Goal: Book appointment/travel/reservation

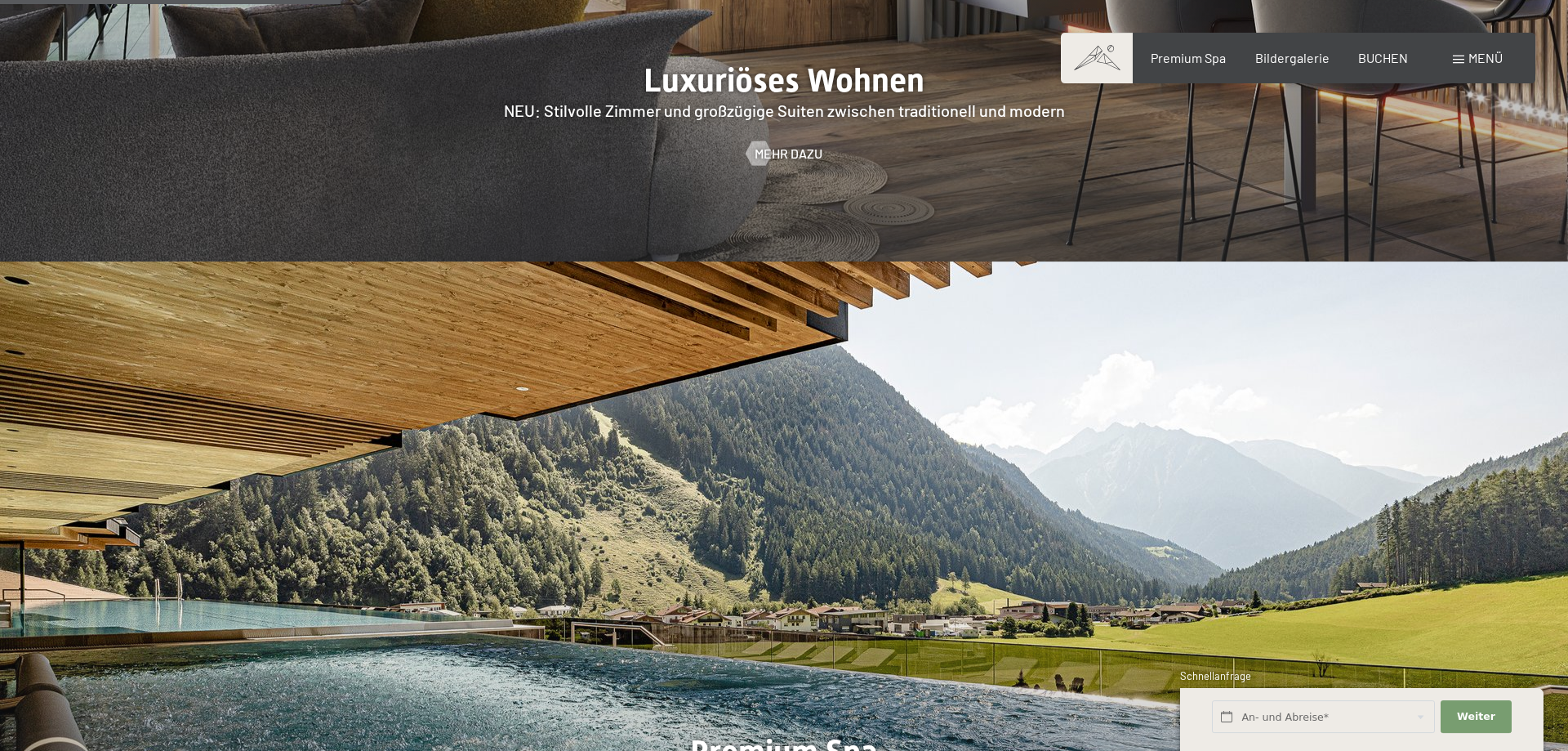
scroll to position [1583, 0]
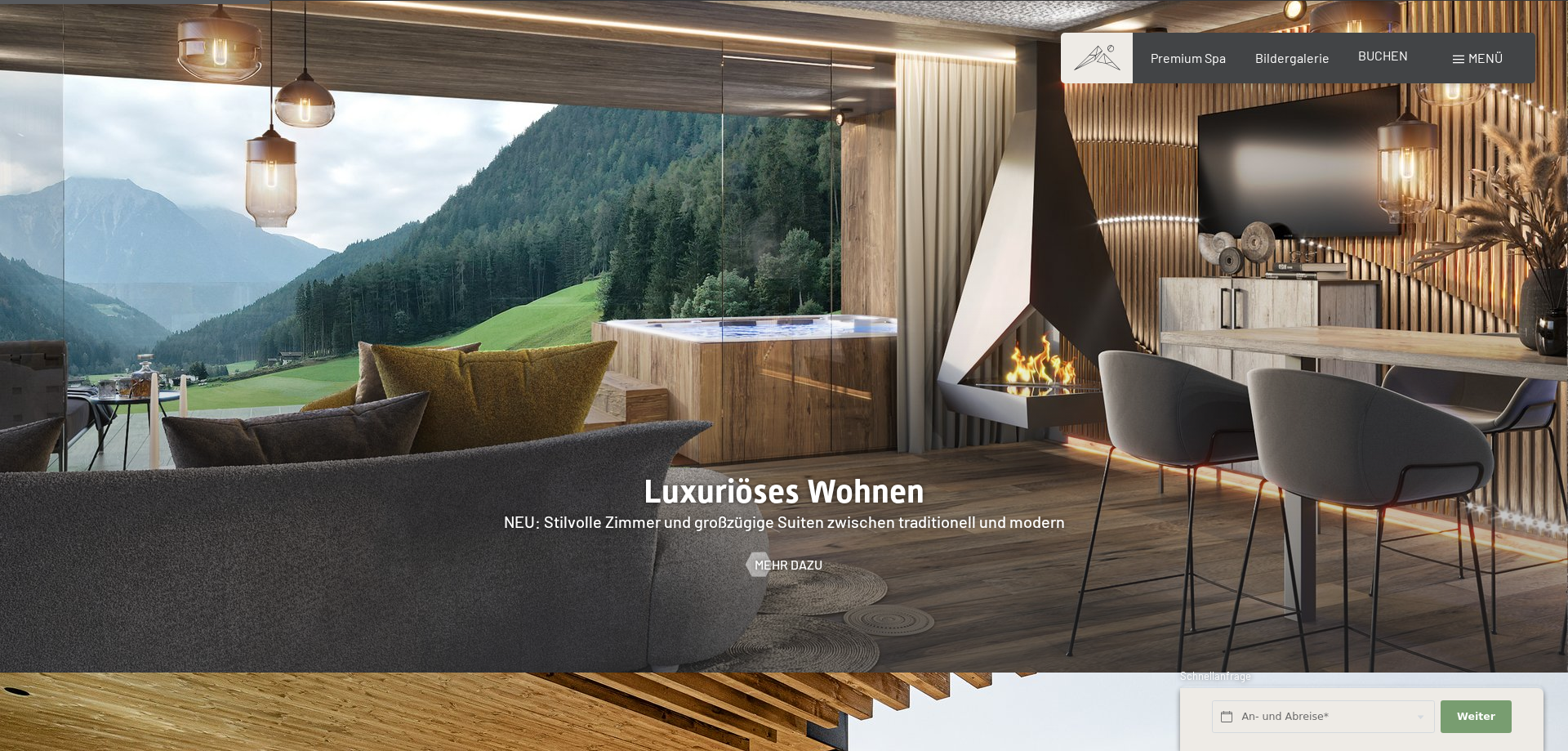
click at [1371, 57] on span "BUCHEN" at bounding box center [1383, 55] width 50 height 16
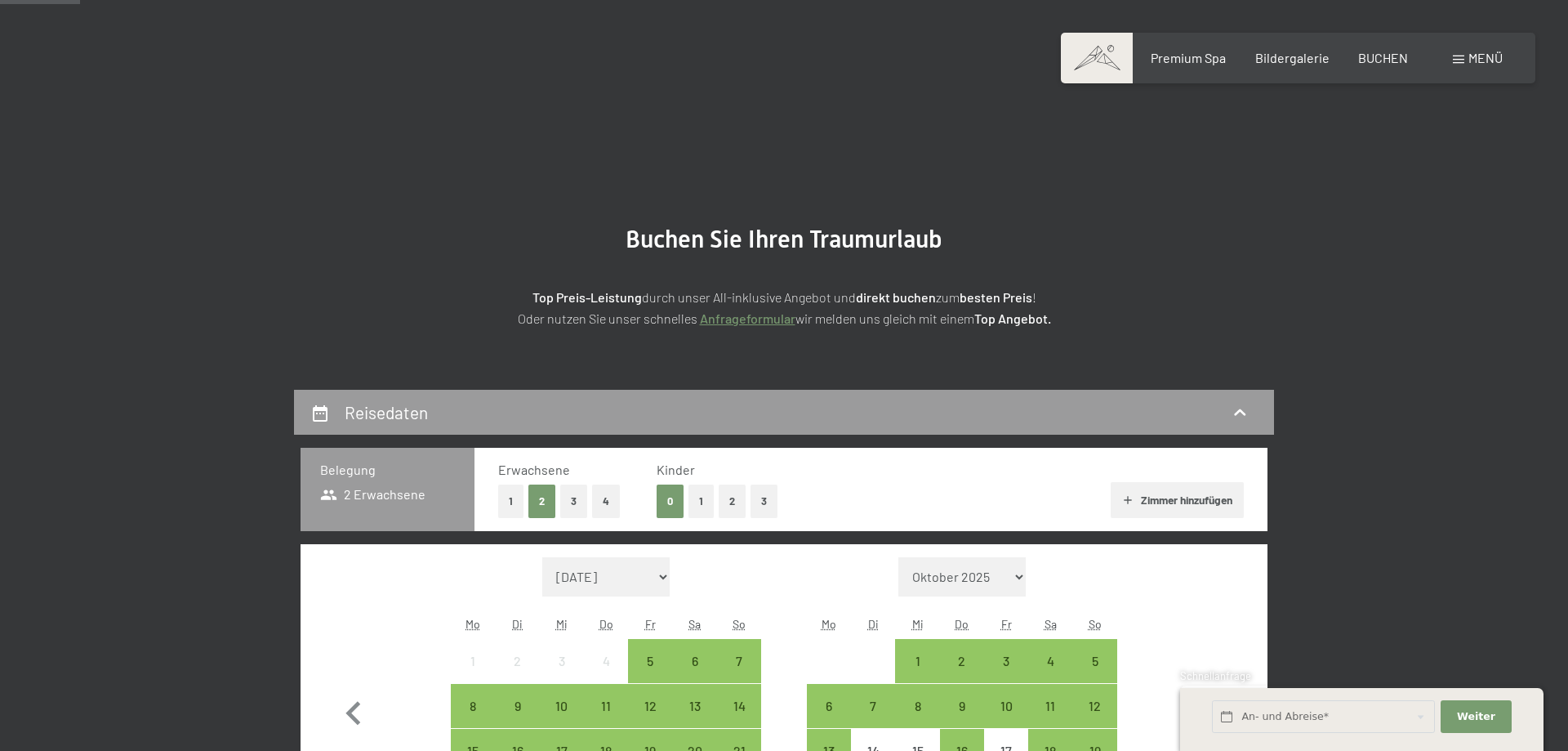
scroll to position [250, 0]
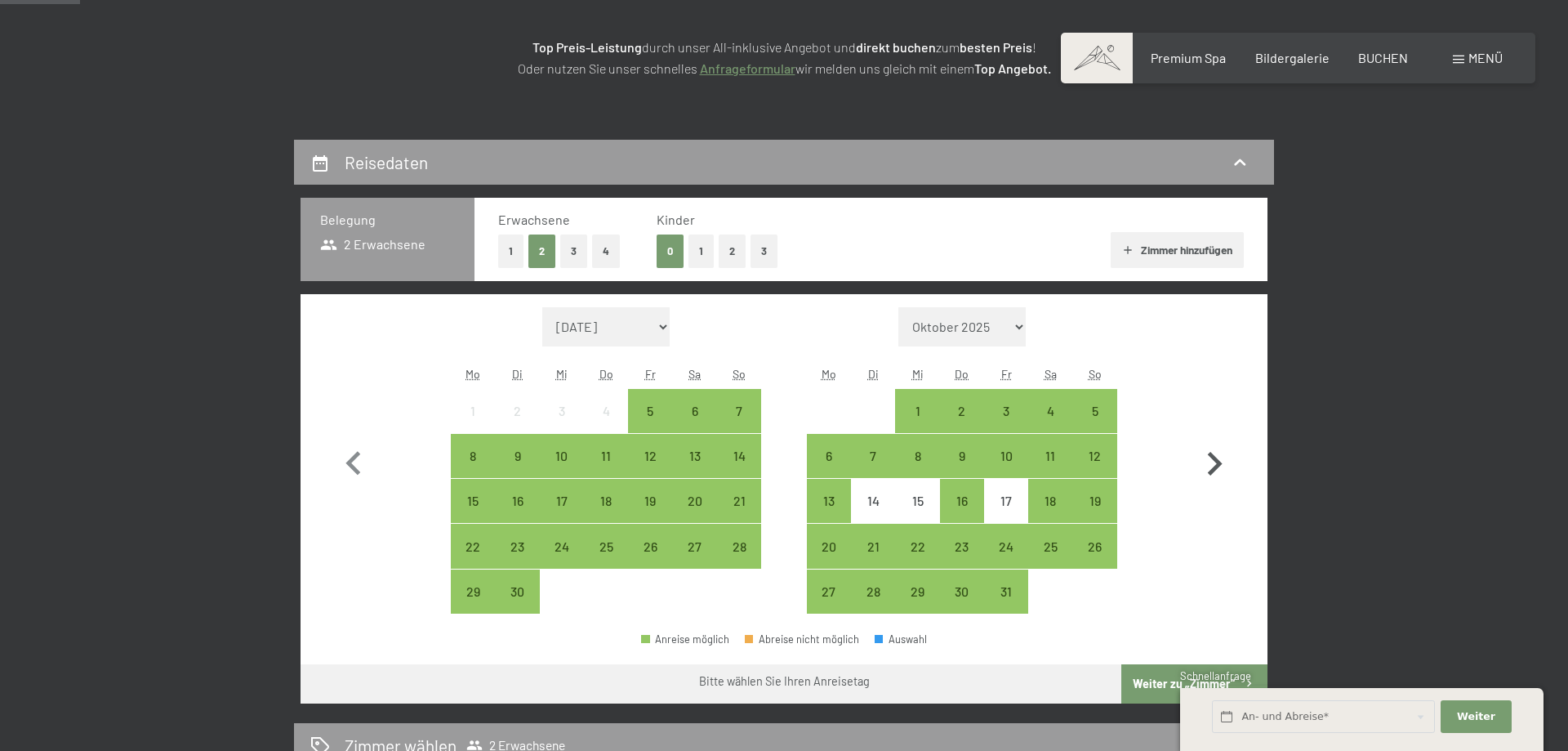
click at [1218, 460] on icon "button" at bounding box center [1215, 463] width 15 height 23
select select "2025-10-01"
select select "2025-11-01"
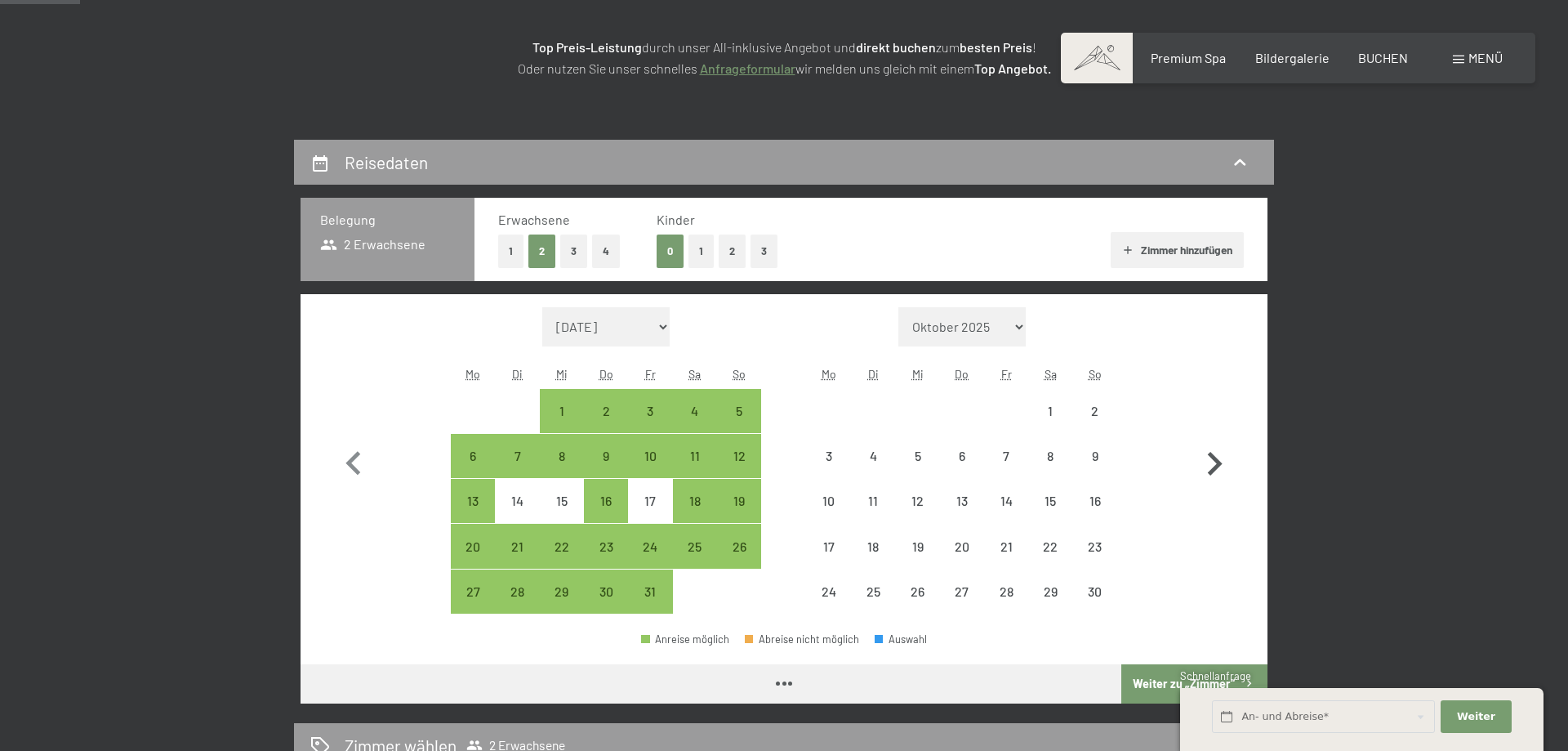
select select "2025-10-01"
select select "2025-11-01"
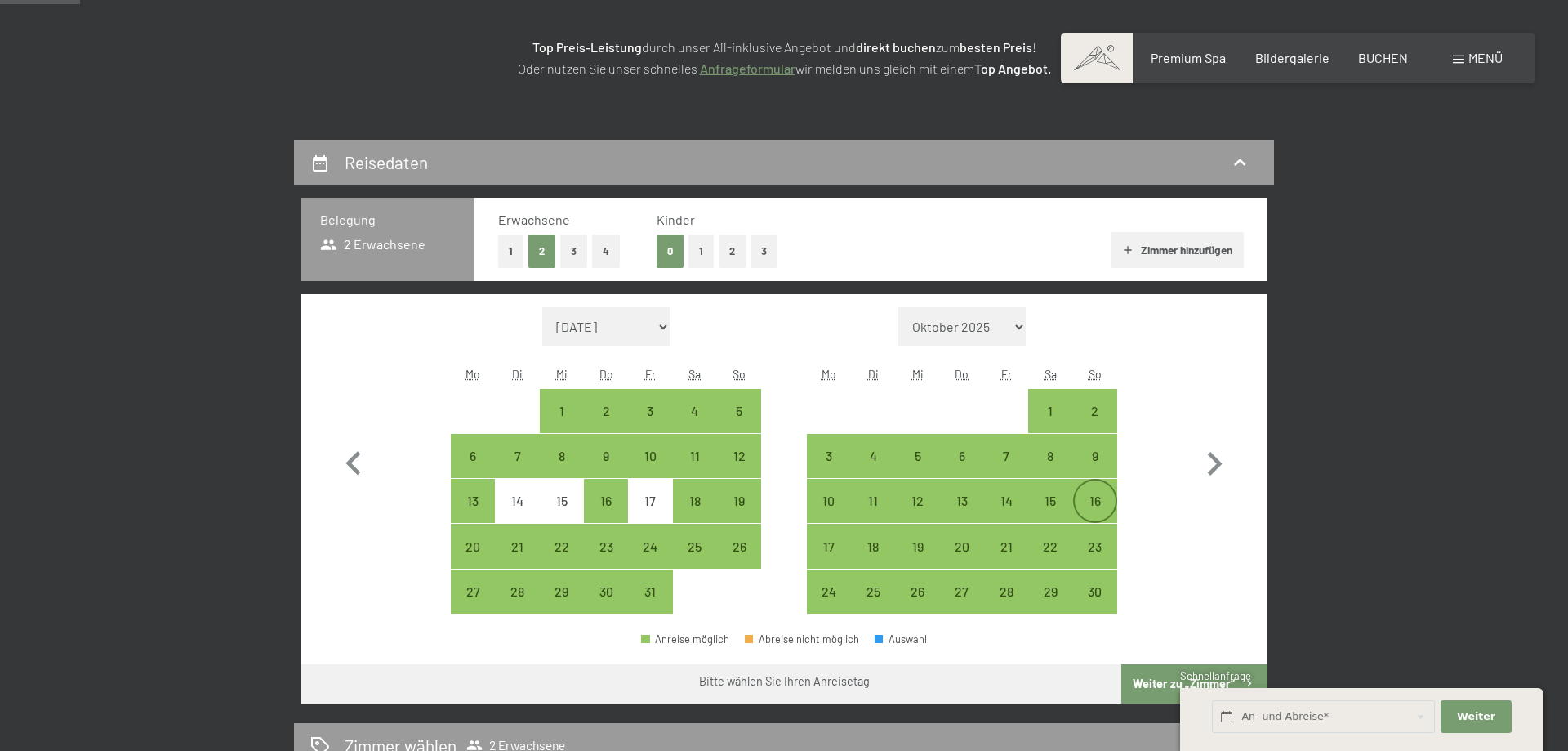
click at [1102, 495] on div "16" at bounding box center [1095, 515] width 41 height 41
select select "2025-10-01"
select select "2025-11-01"
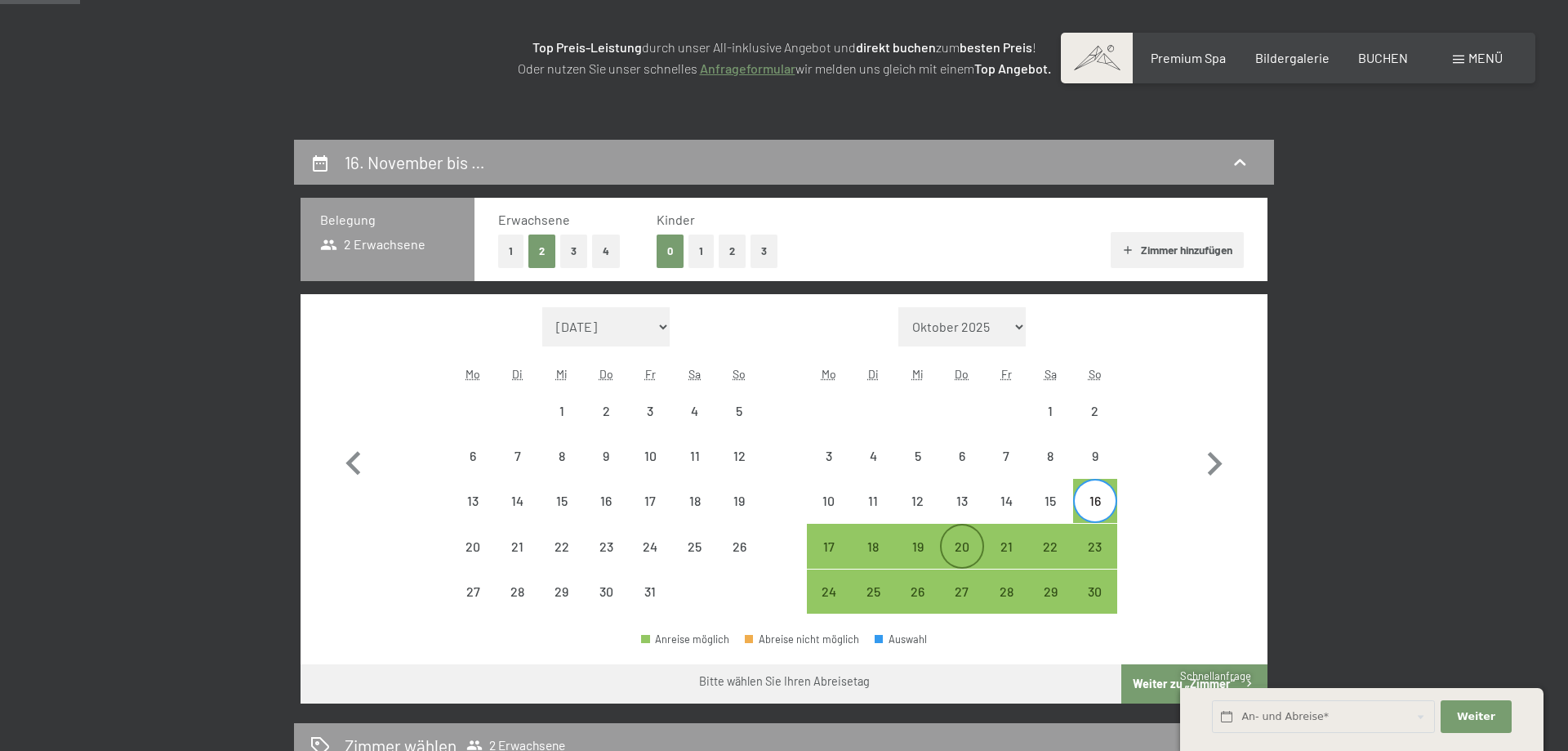
click at [968, 547] on div "20" at bounding box center [962, 561] width 41 height 41
select select "2025-10-01"
select select "2025-11-01"
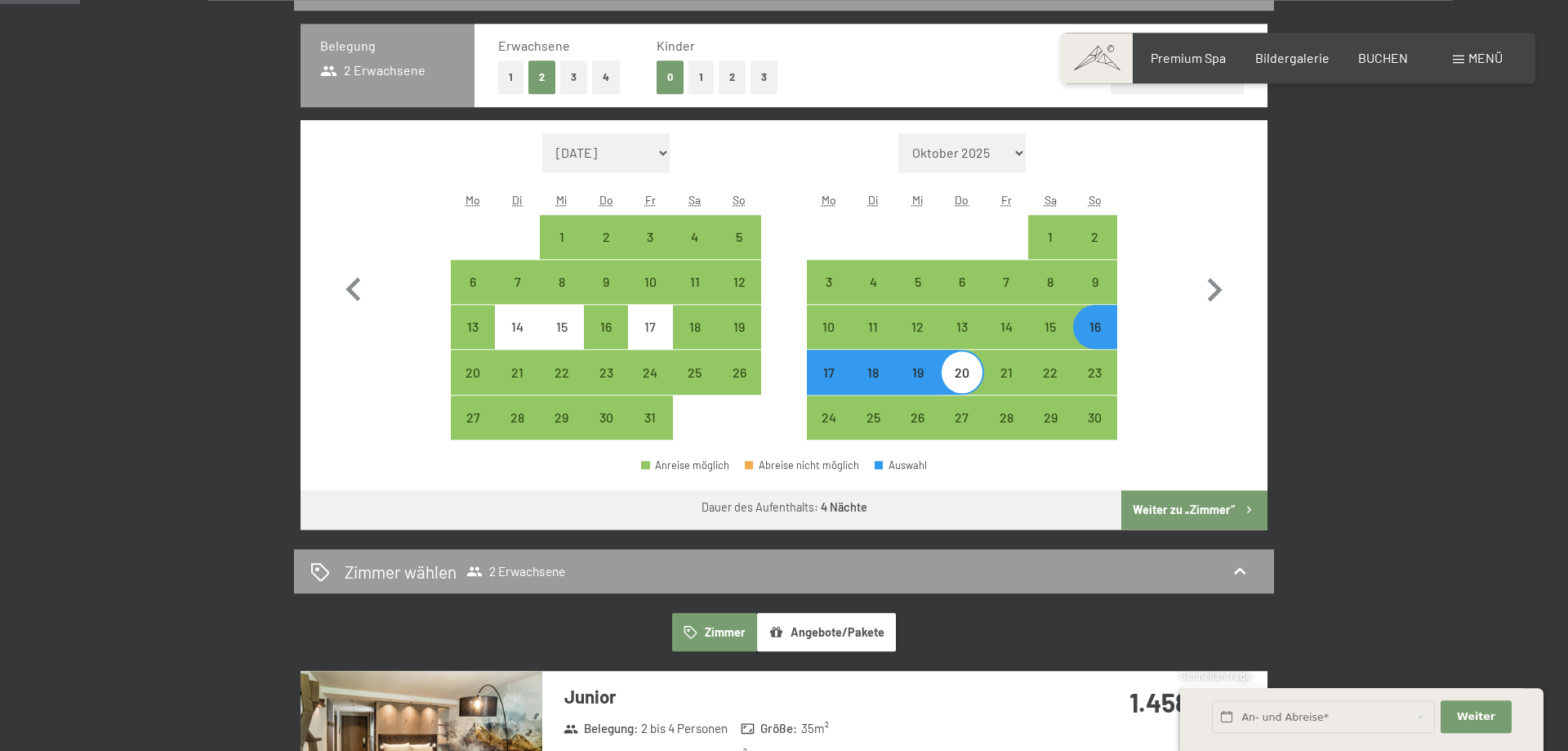
scroll to position [500, 0]
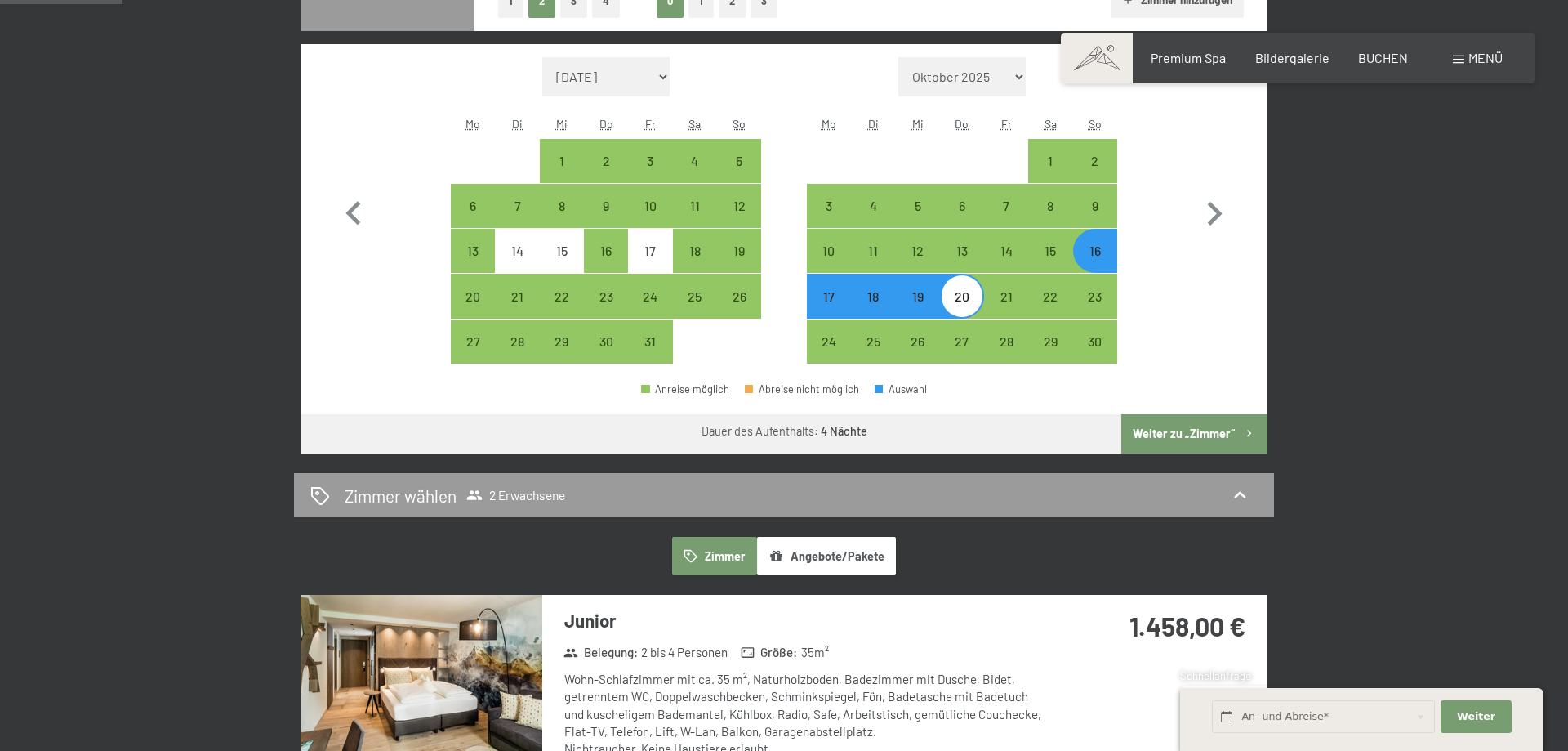
click at [1214, 425] on button "Weiter zu „Zimmer“" at bounding box center [1195, 434] width 146 height 39
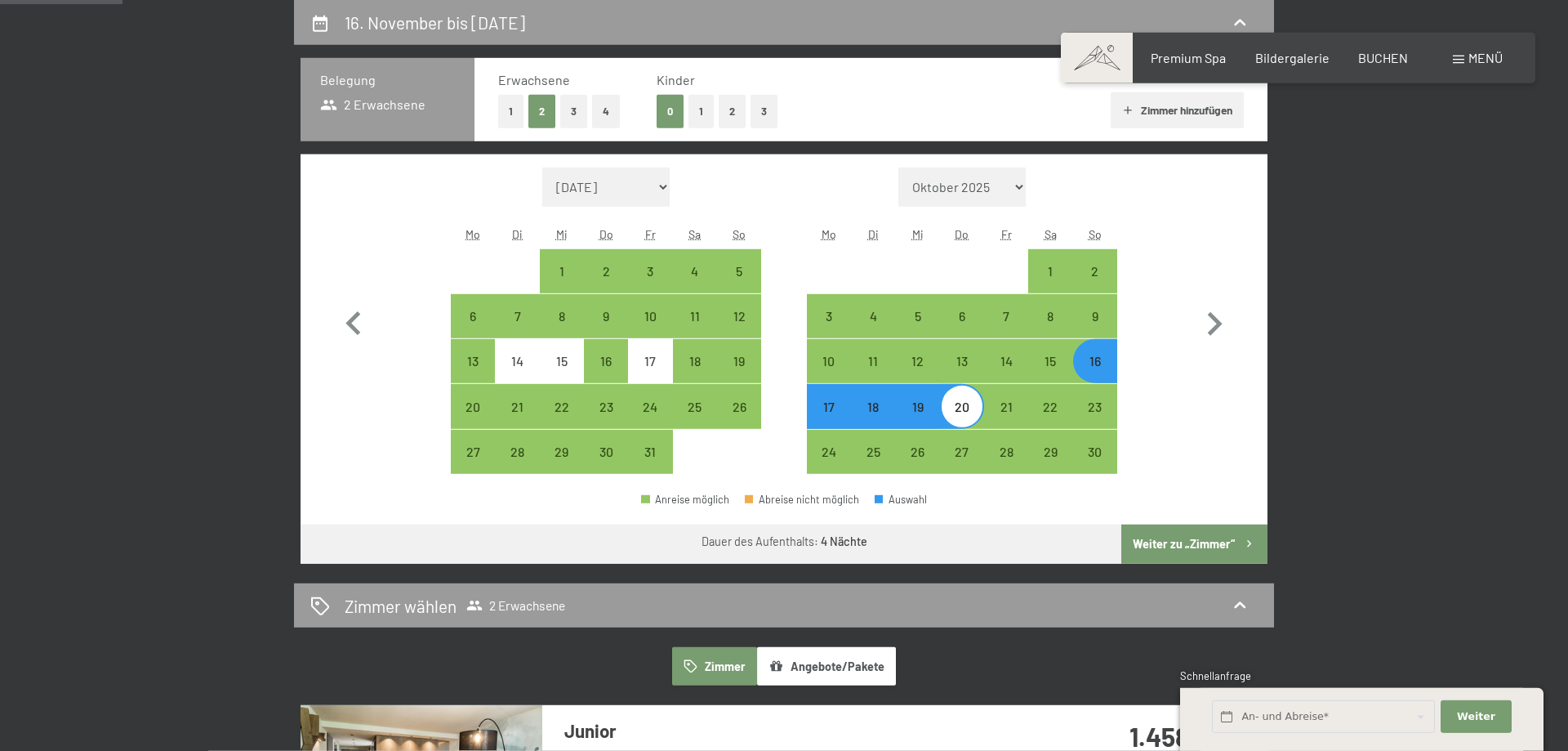
select select "2025-10-01"
select select "2025-11-01"
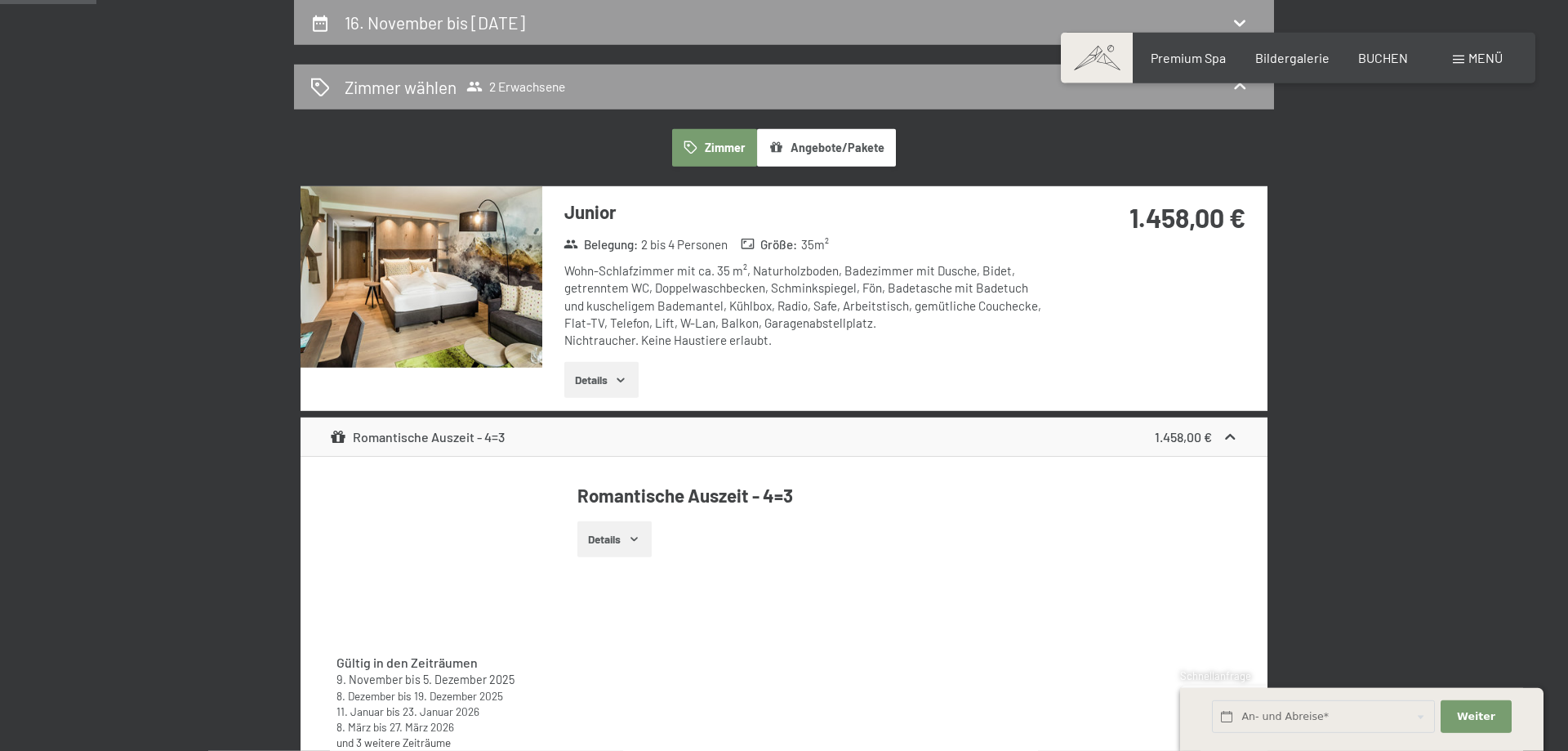
scroll to position [0, 0]
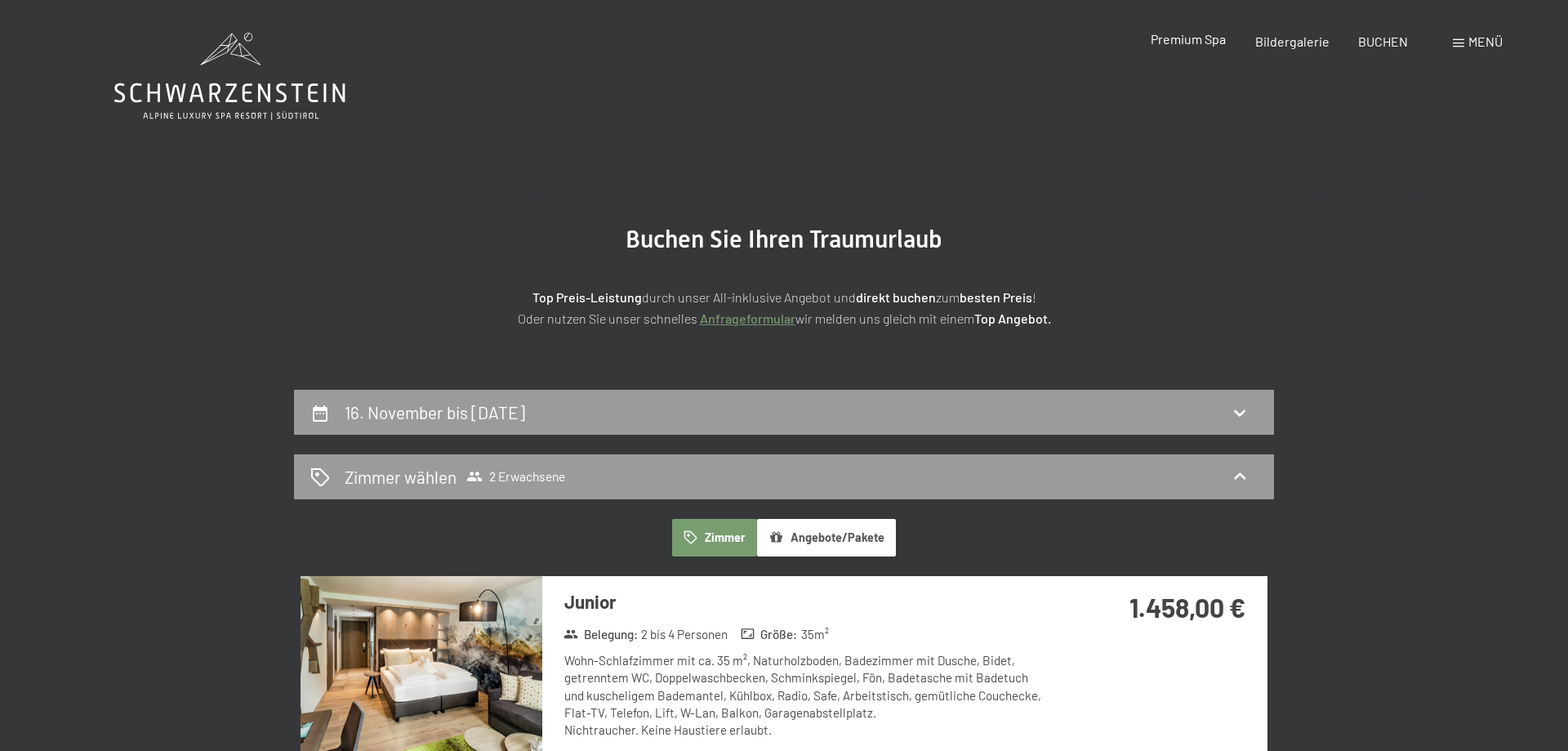
click at [1207, 41] on span "Premium Spa" at bounding box center [1188, 38] width 75 height 16
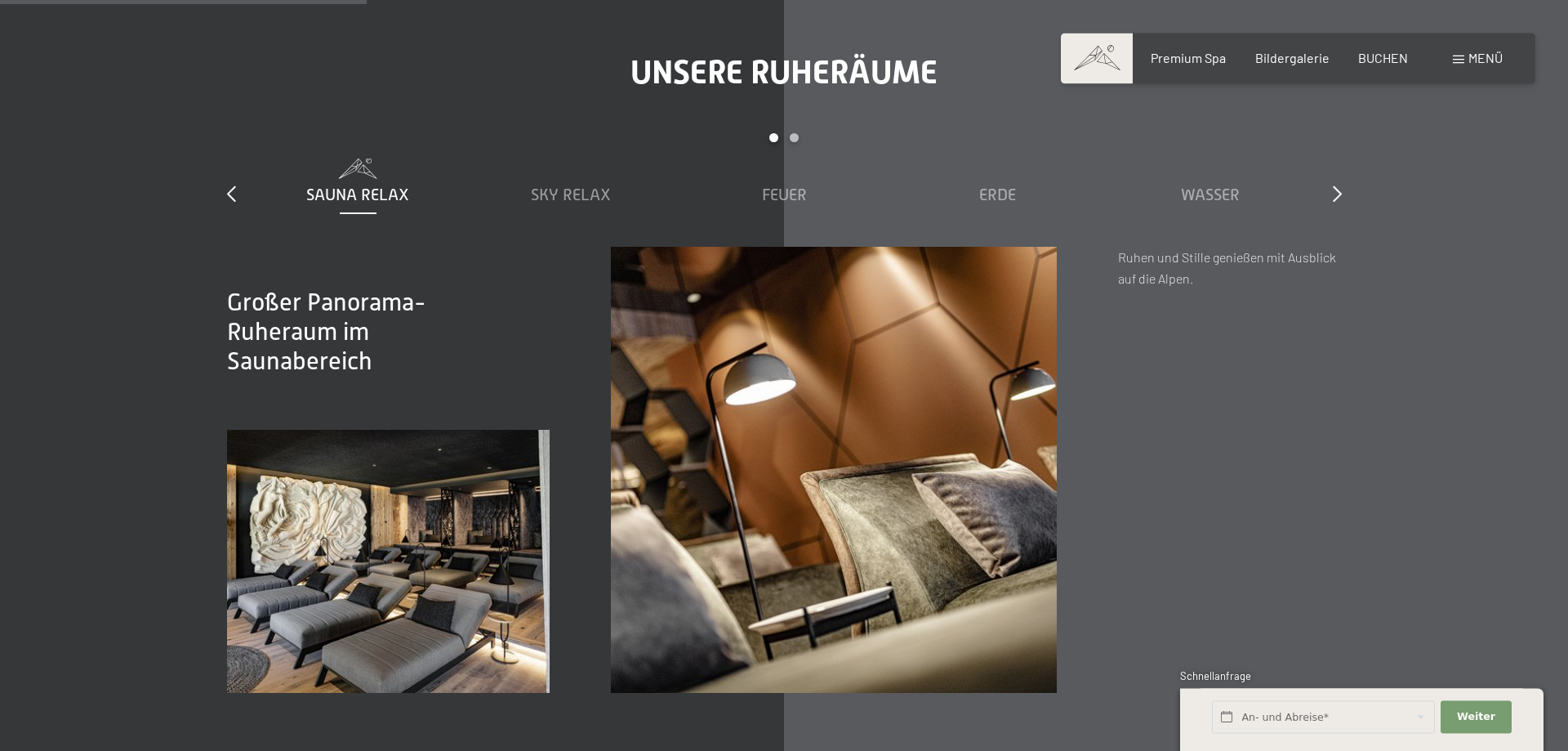
scroll to position [2416, 0]
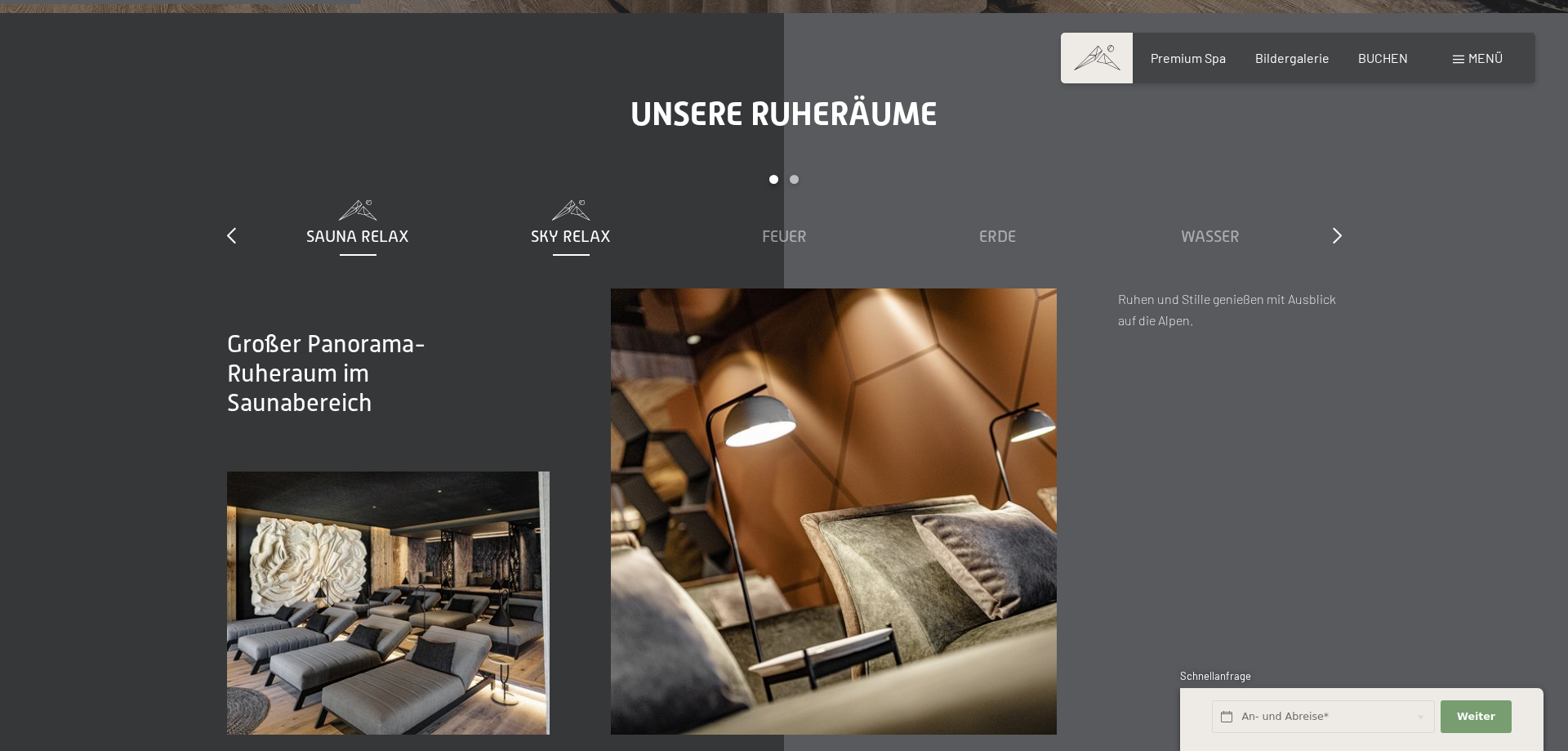
click at [569, 228] on span "Sky Relax" at bounding box center [570, 235] width 80 height 18
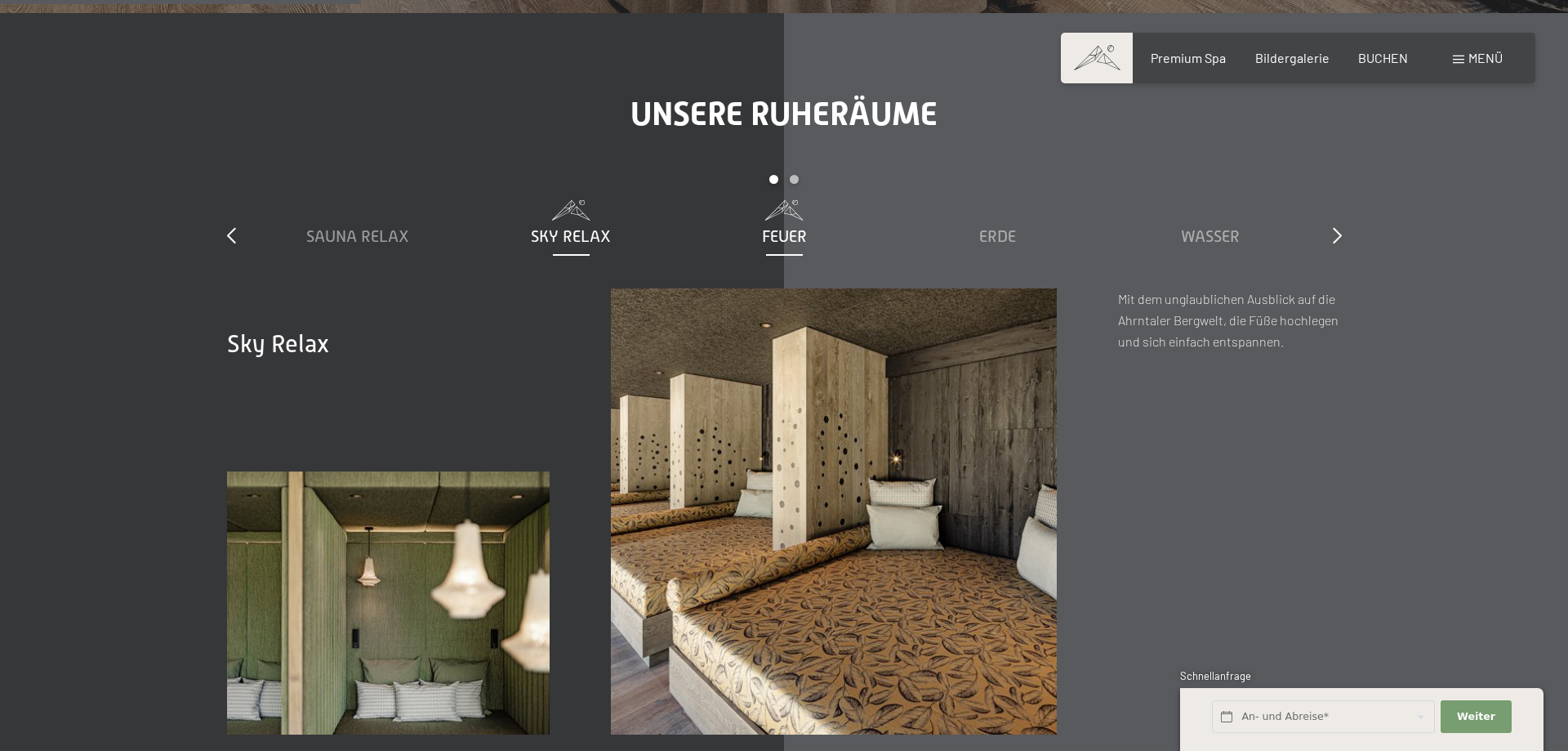
click at [776, 232] on span "Feuer" at bounding box center [785, 235] width 45 height 18
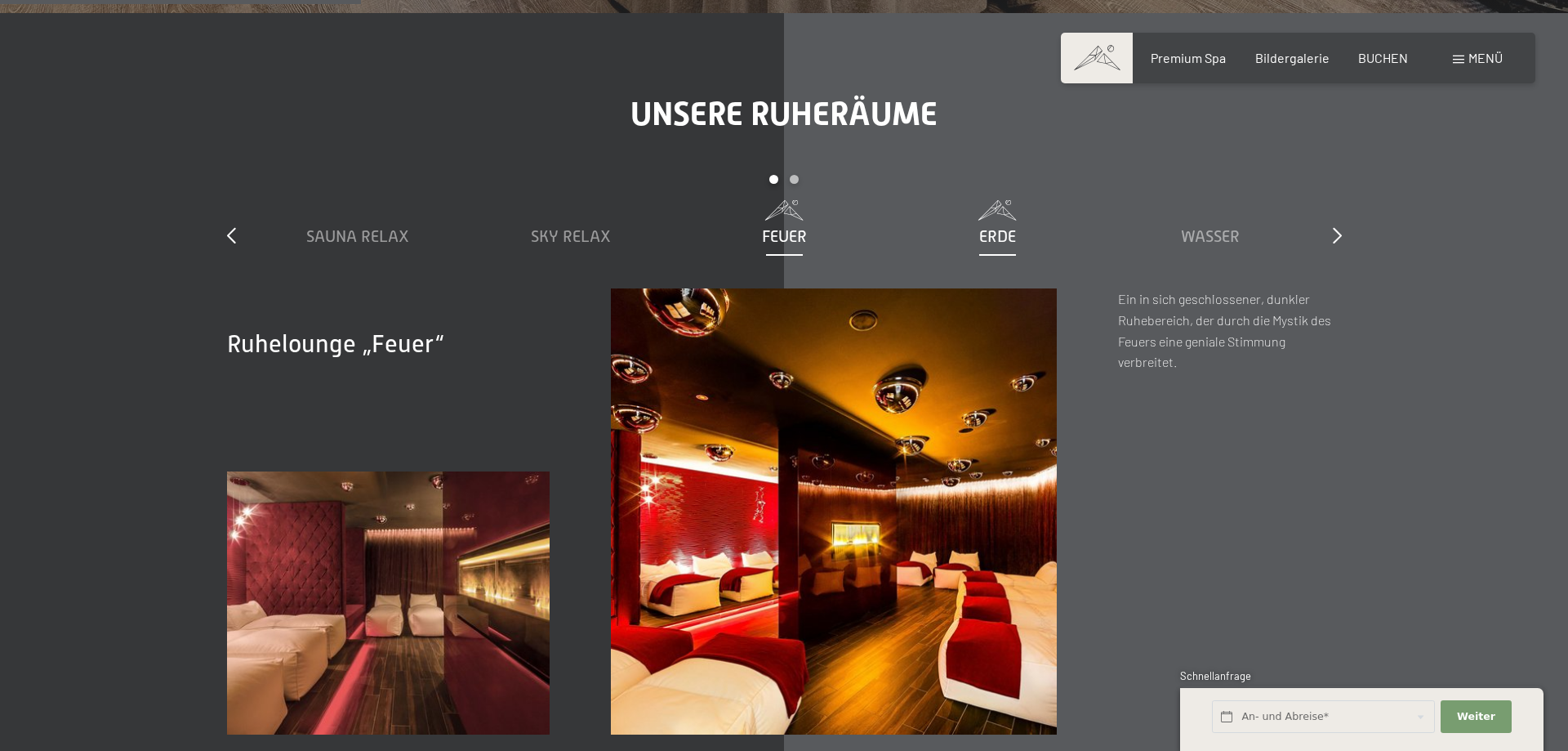
click at [967, 240] on div "Erde" at bounding box center [998, 236] width 197 height 23
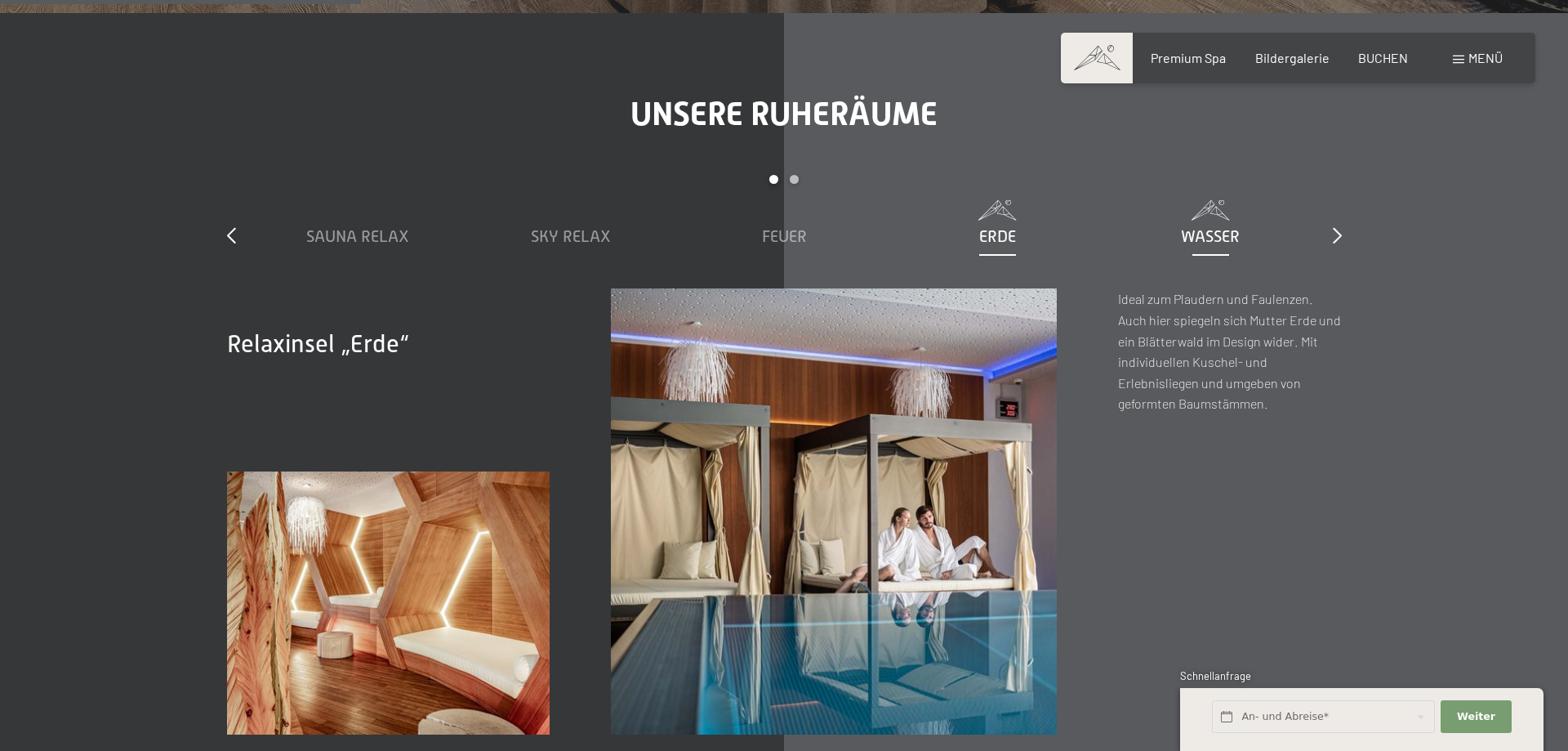
click at [1200, 231] on span "Wasser" at bounding box center [1211, 235] width 59 height 18
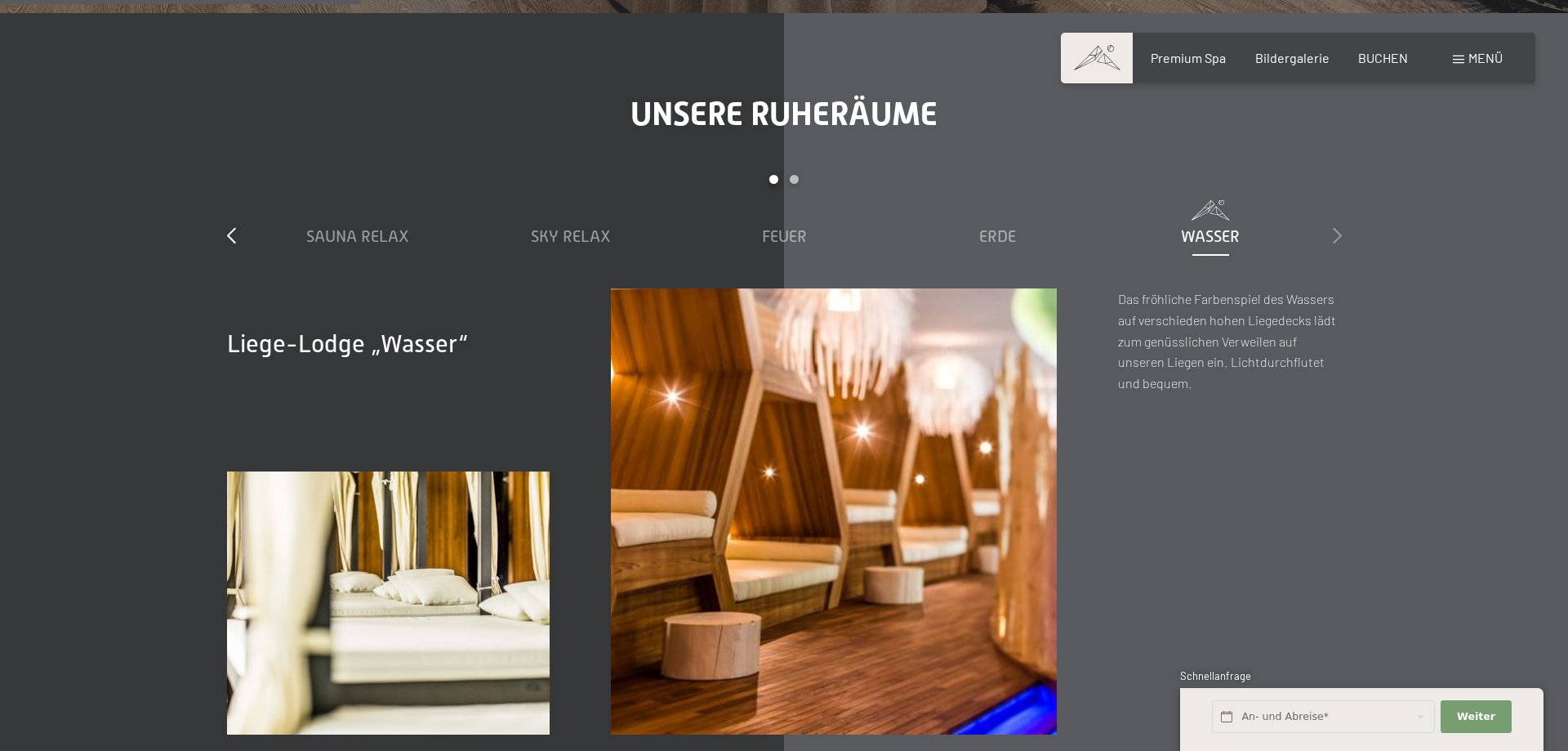
click at [1334, 230] on icon at bounding box center [1338, 234] width 9 height 16
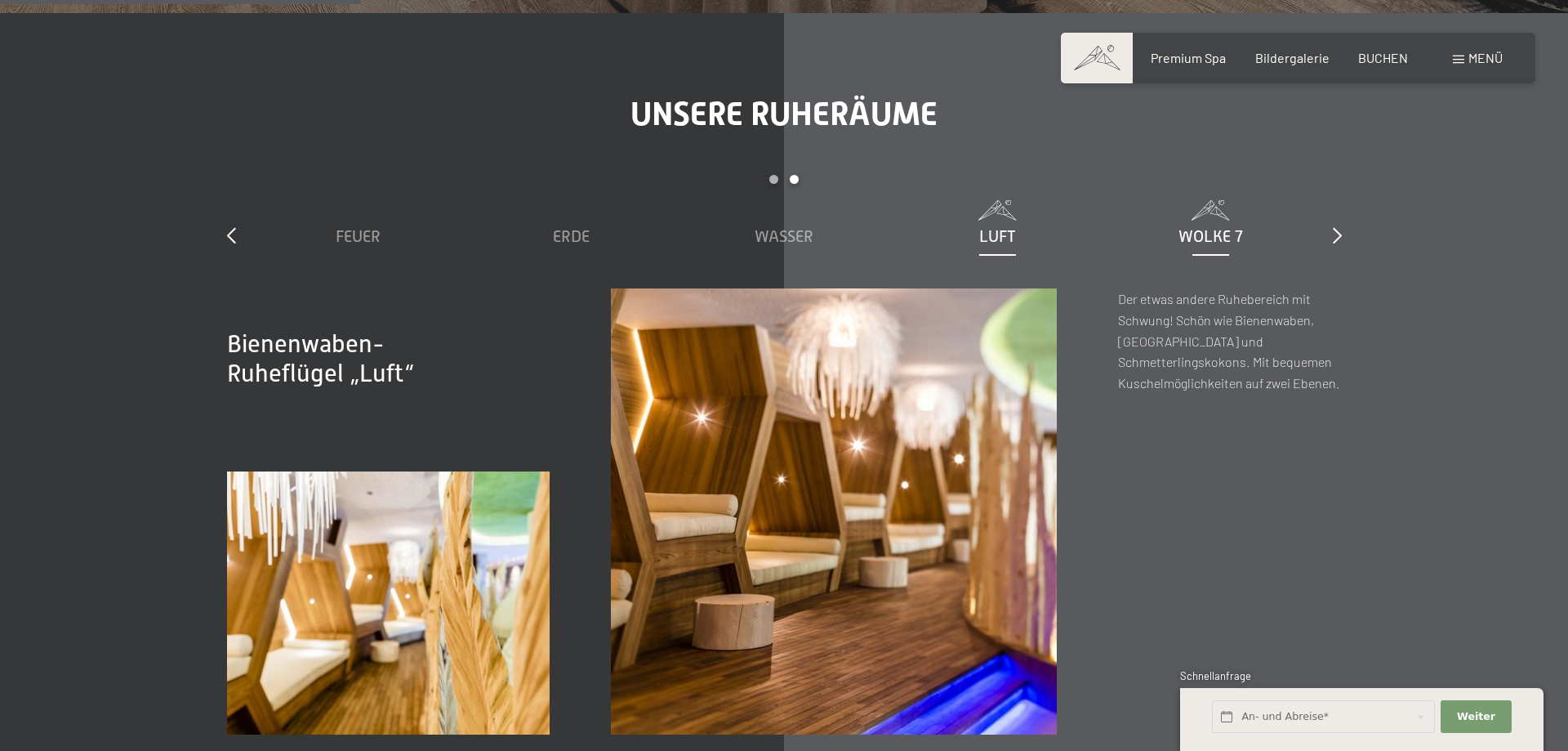
click at [1235, 228] on span "Wolke 7" at bounding box center [1211, 235] width 65 height 18
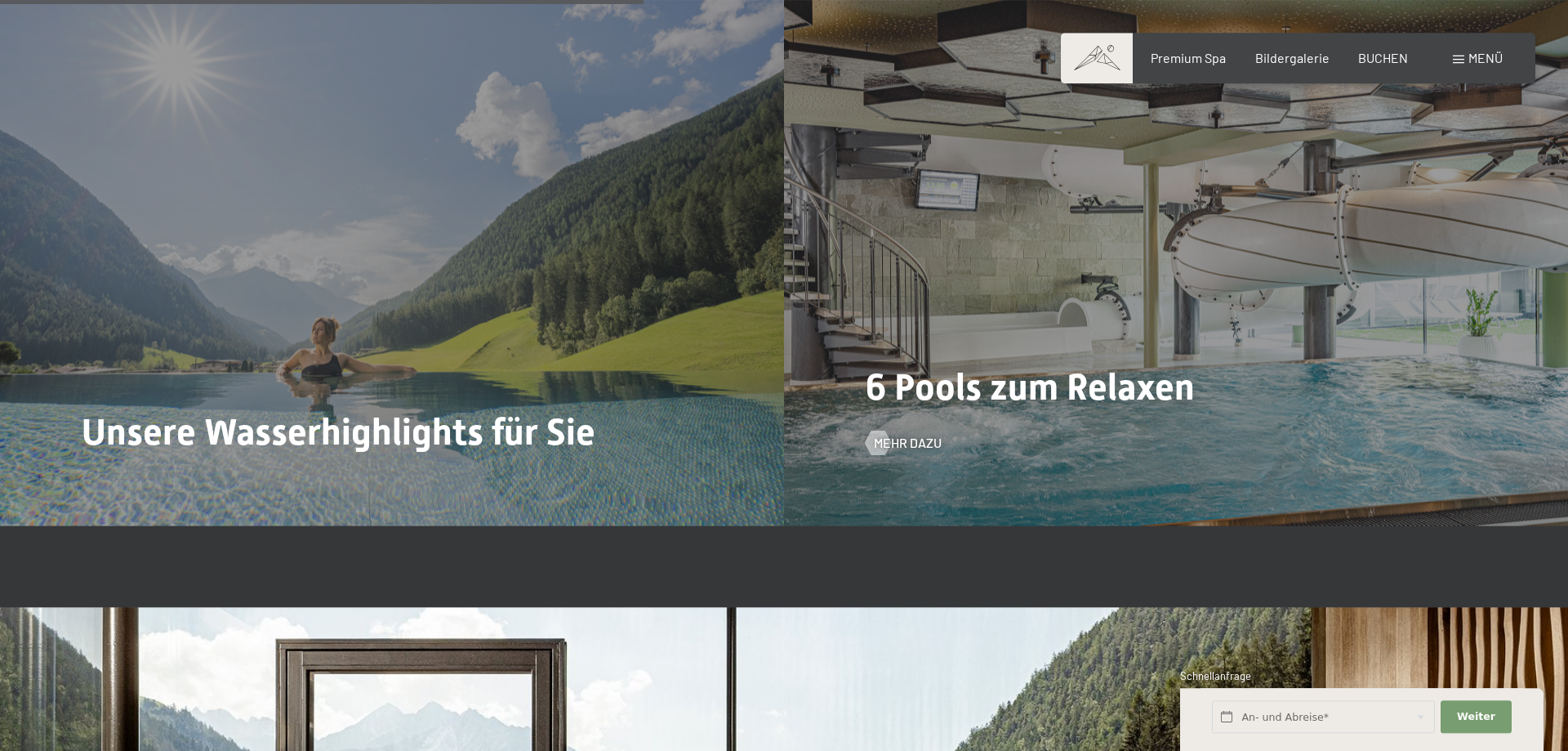
scroll to position [4332, 0]
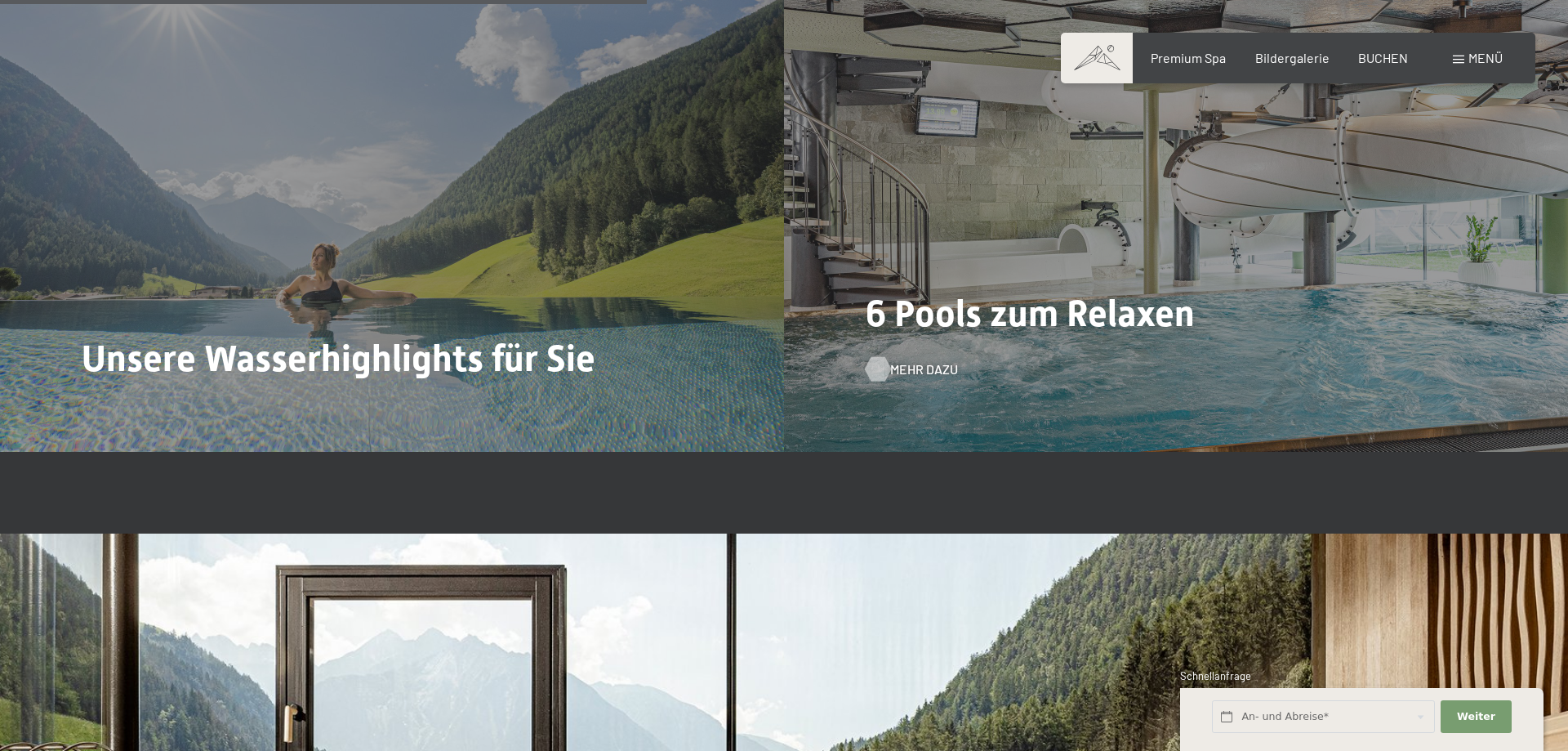
click at [896, 363] on span "Mehr dazu" at bounding box center [924, 368] width 68 height 18
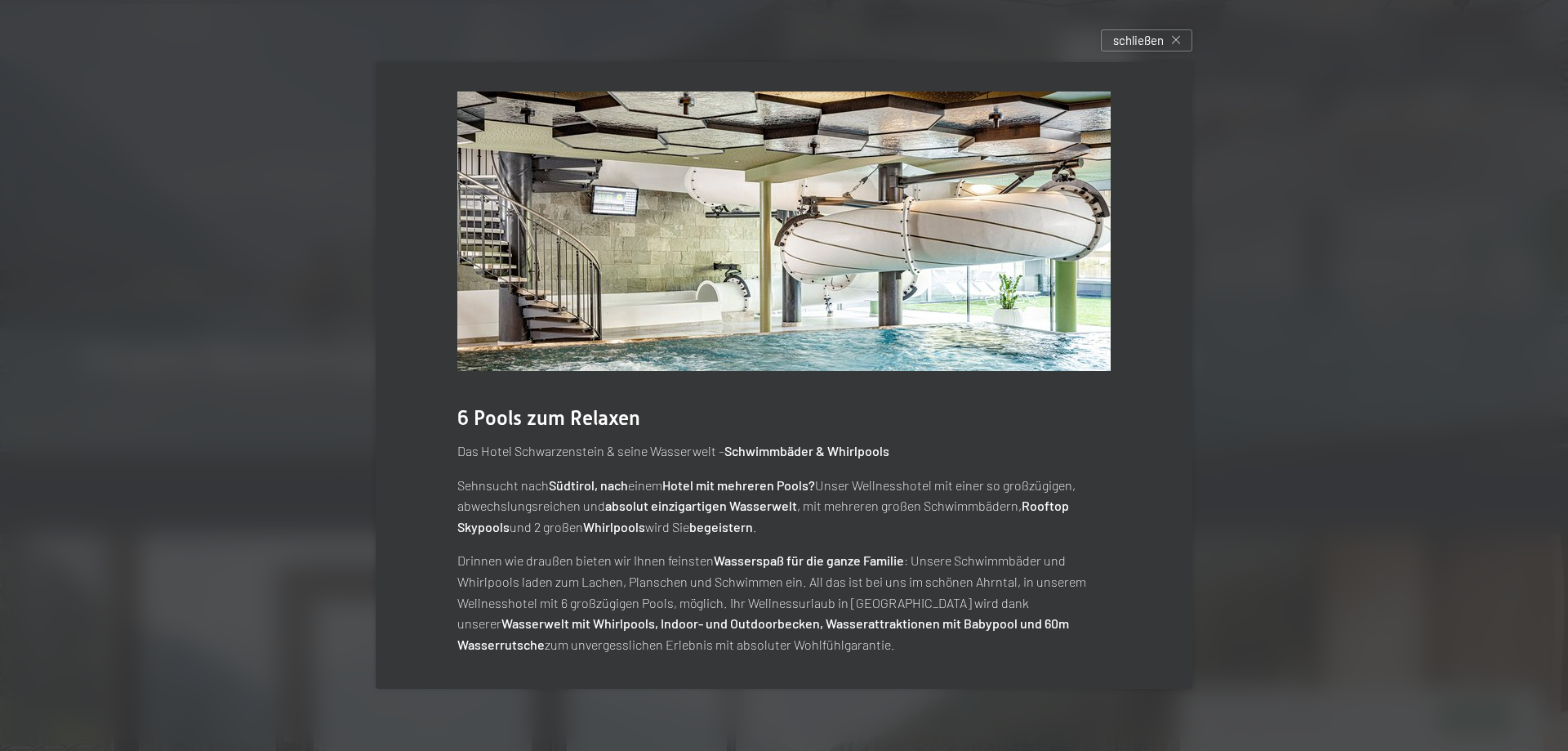
scroll to position [9, 0]
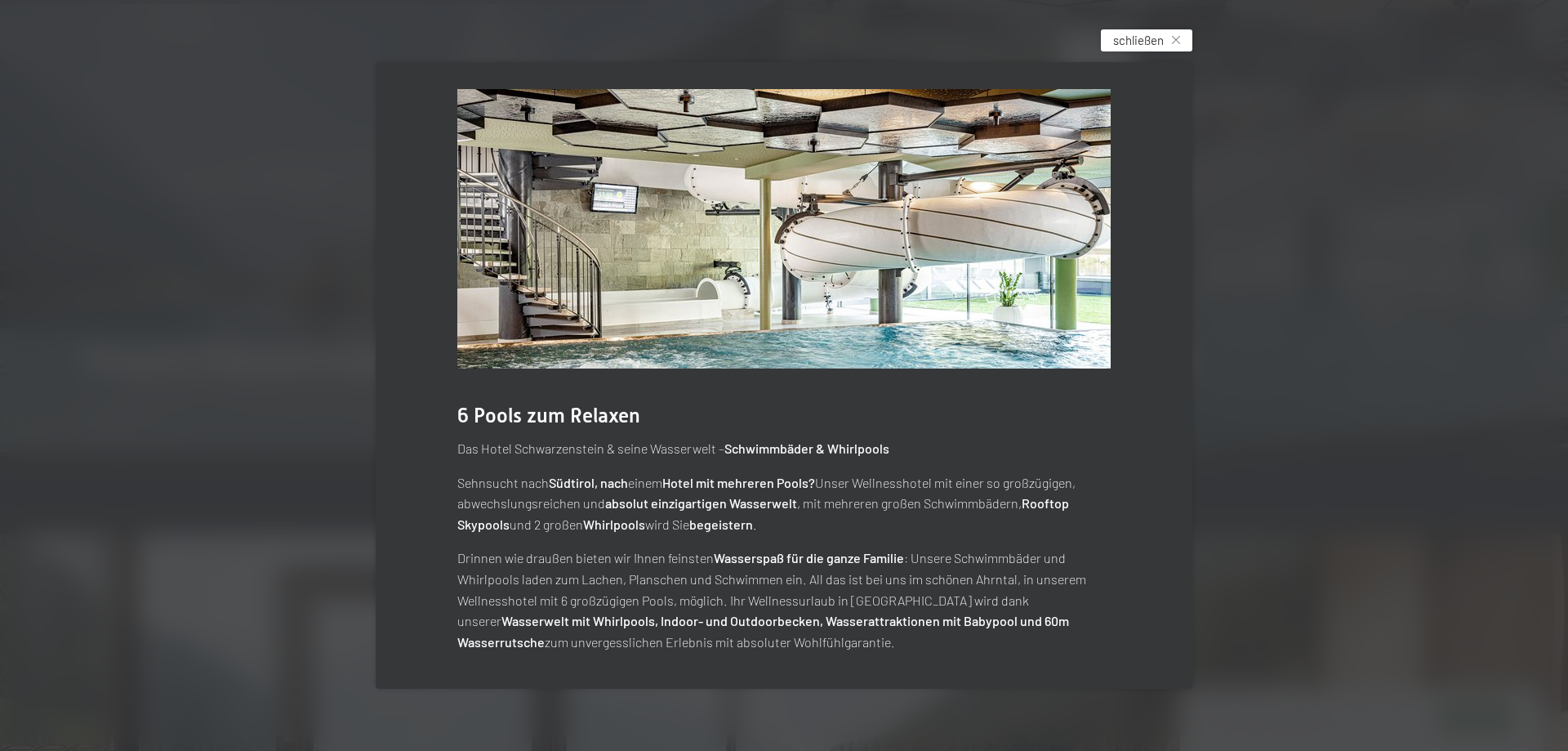
click at [1170, 45] on div "schließen" at bounding box center [1147, 40] width 92 height 23
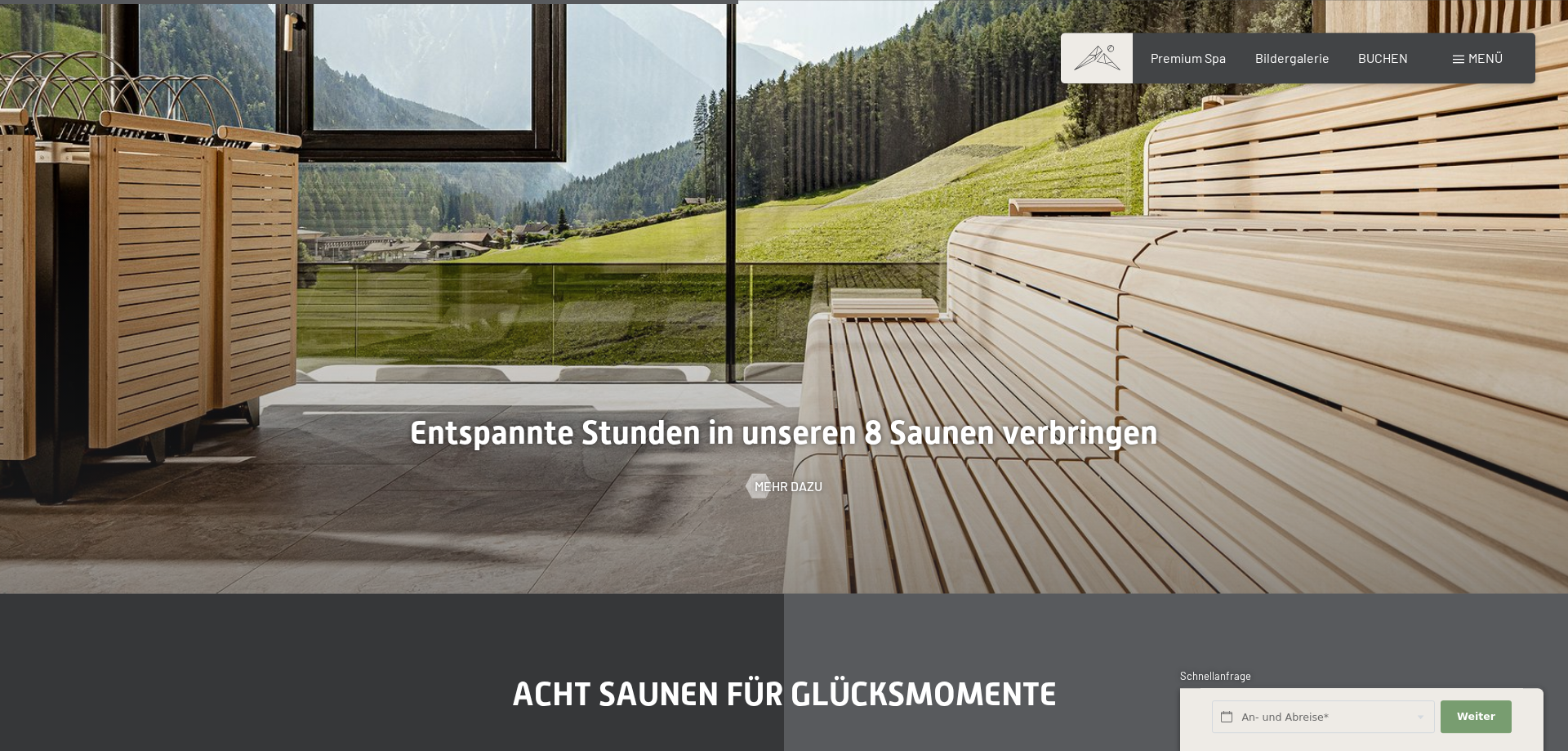
scroll to position [5082, 0]
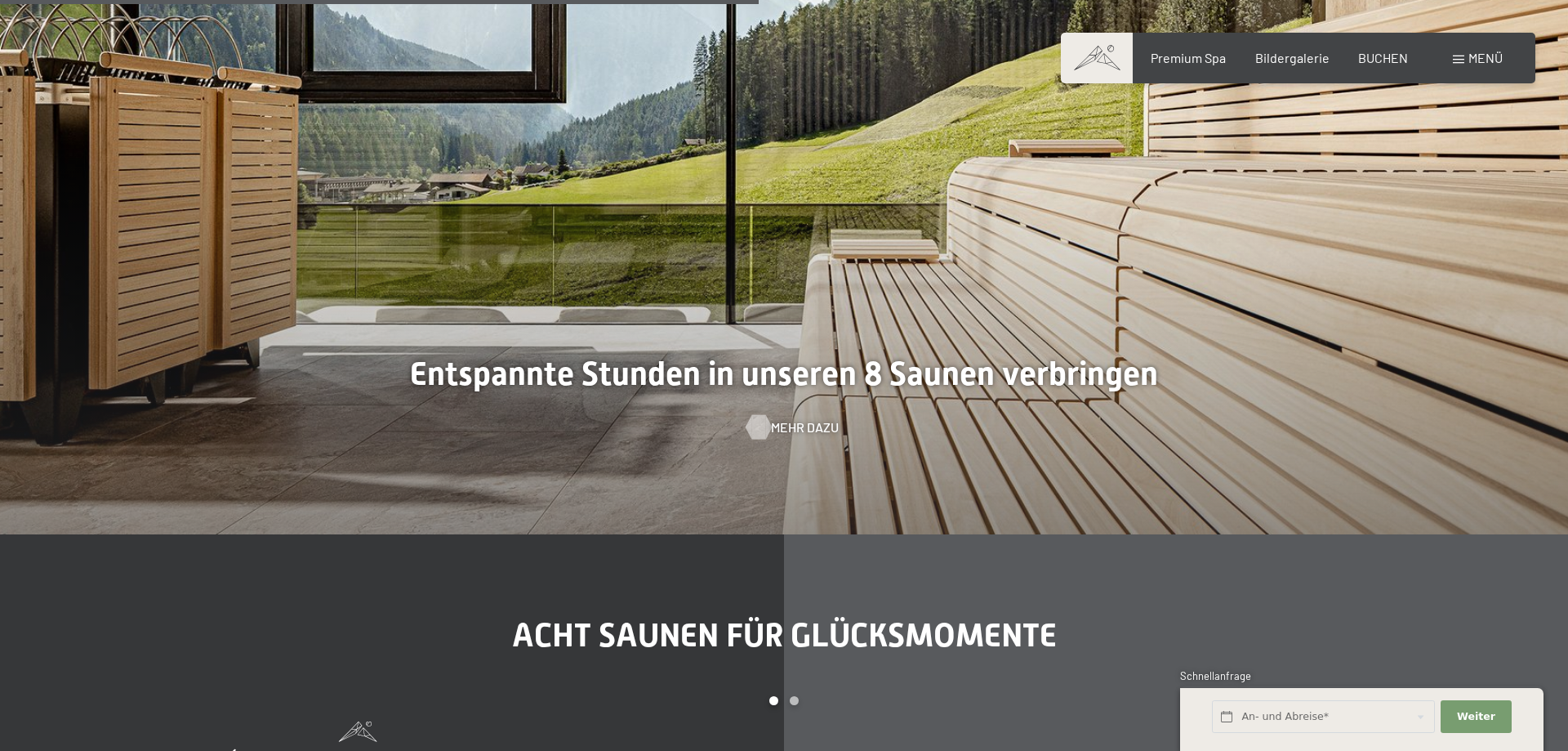
click at [754, 424] on div at bounding box center [758, 428] width 14 height 24
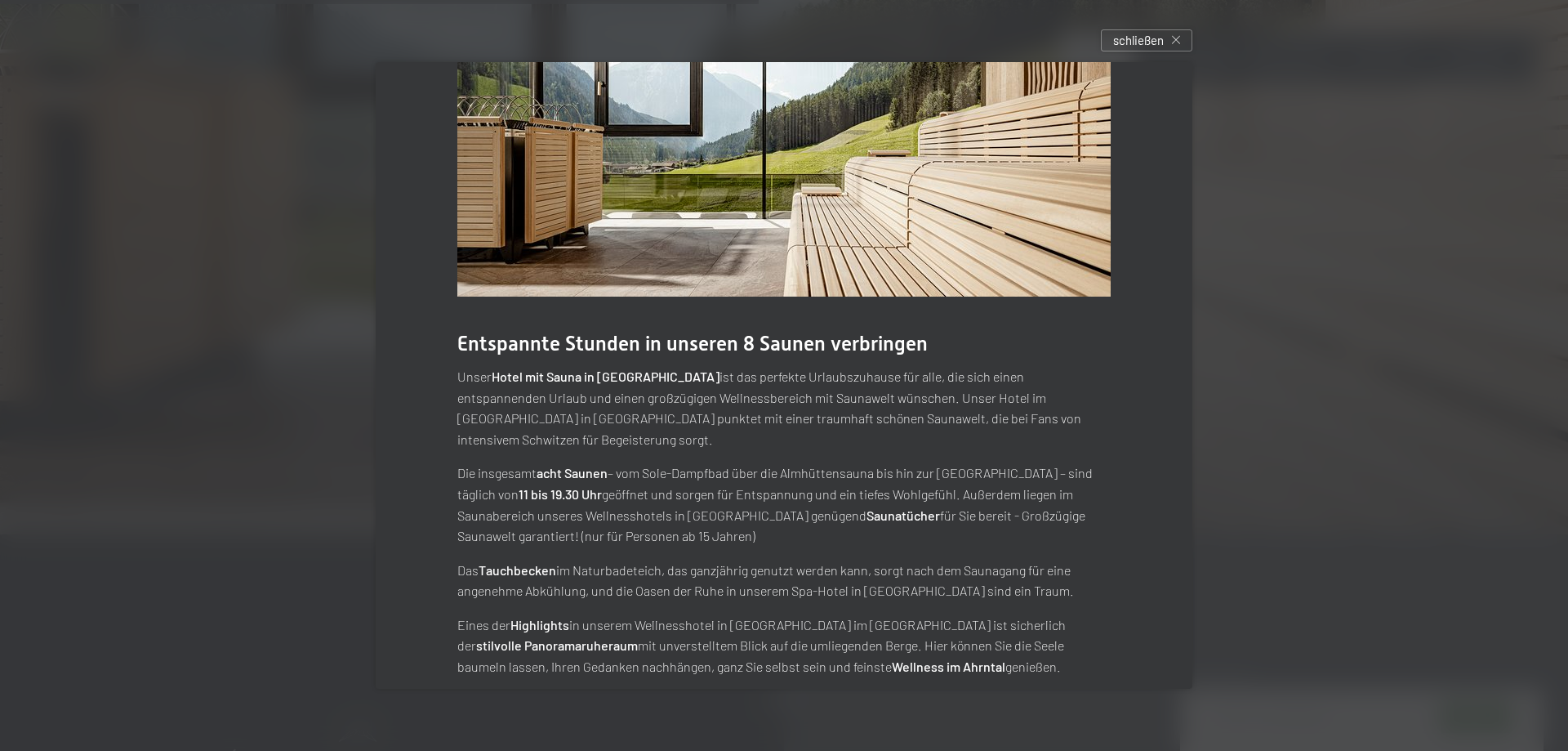
scroll to position [85, 0]
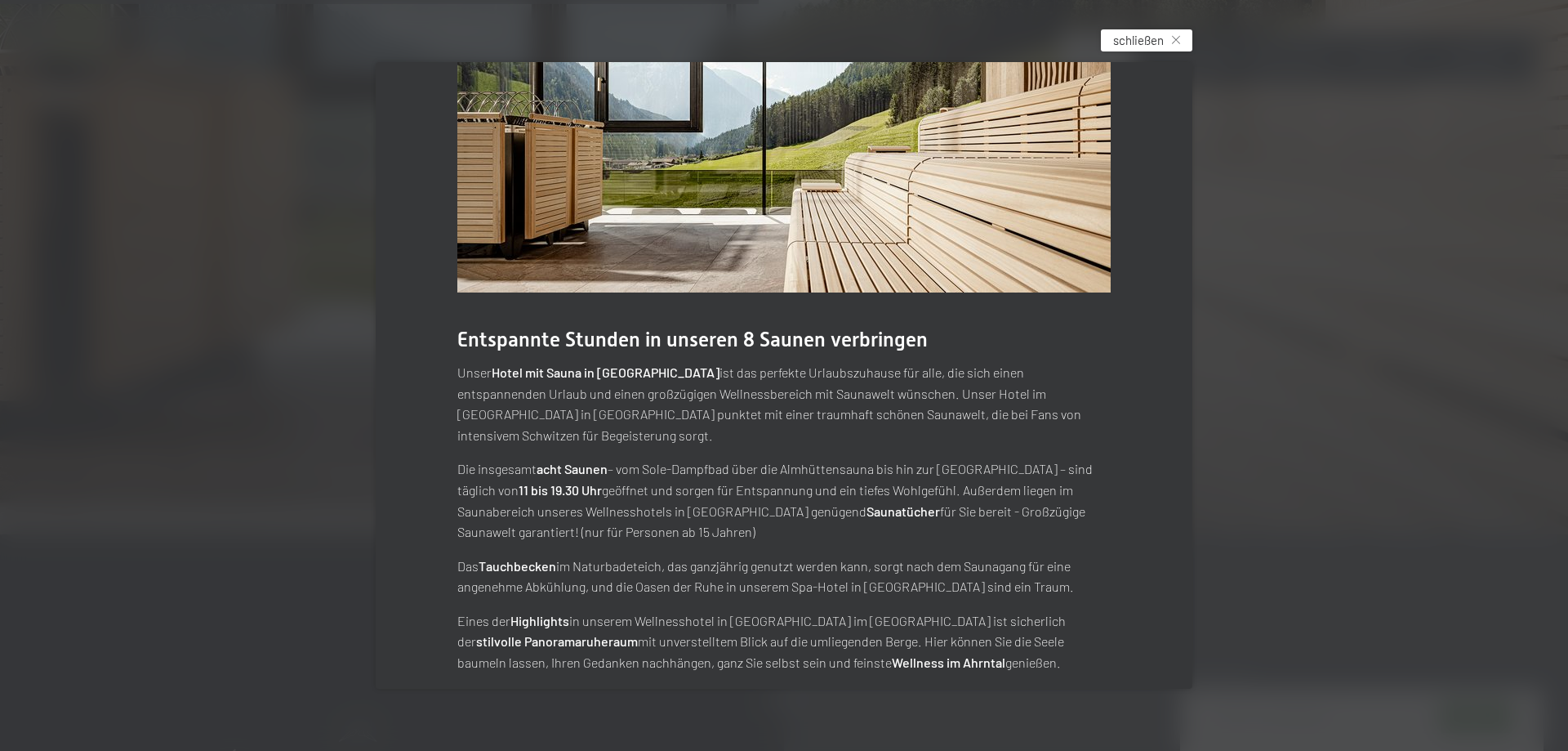
click at [1161, 44] on span "schließen" at bounding box center [1138, 40] width 51 height 17
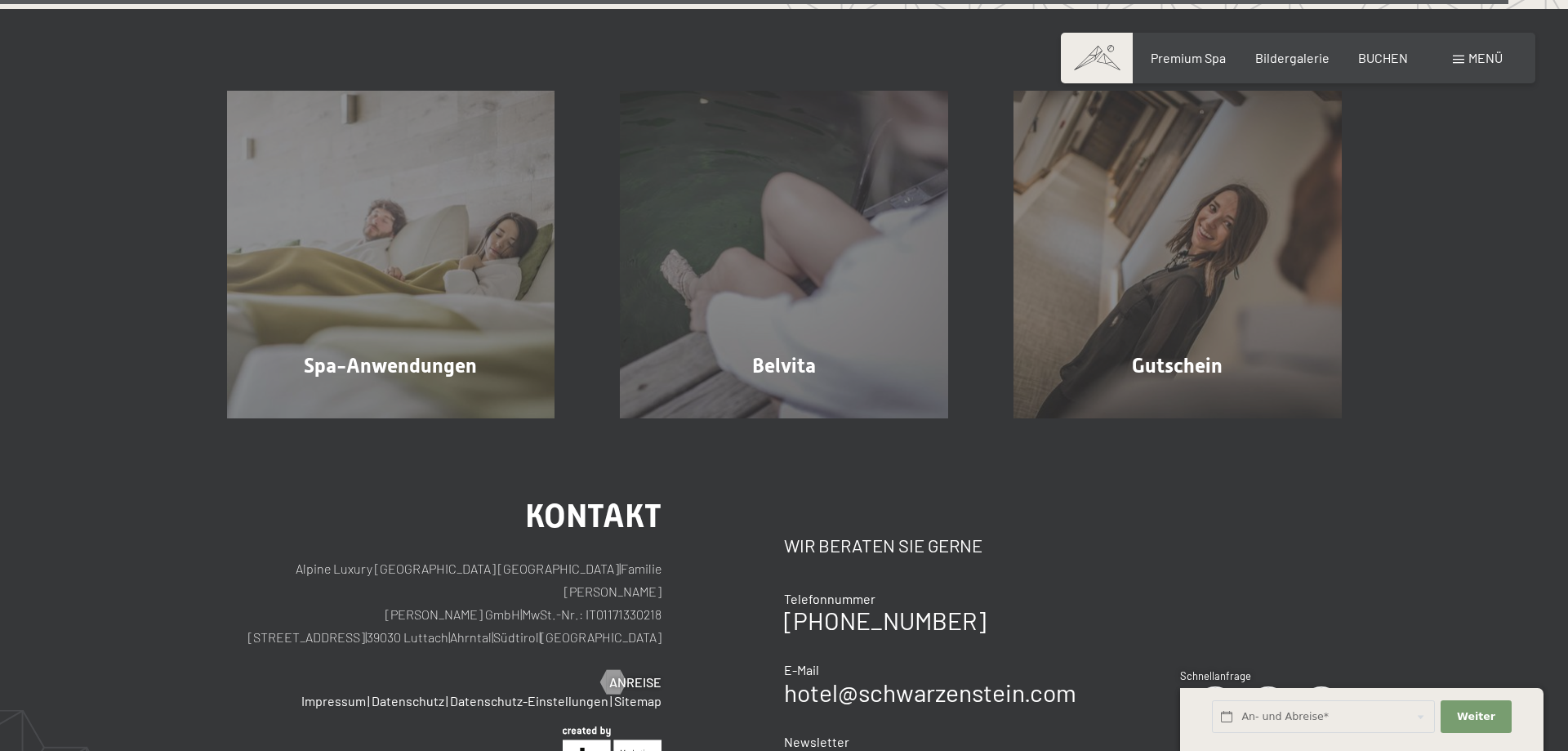
scroll to position [10505, 0]
